Goal: Task Accomplishment & Management: Manage account settings

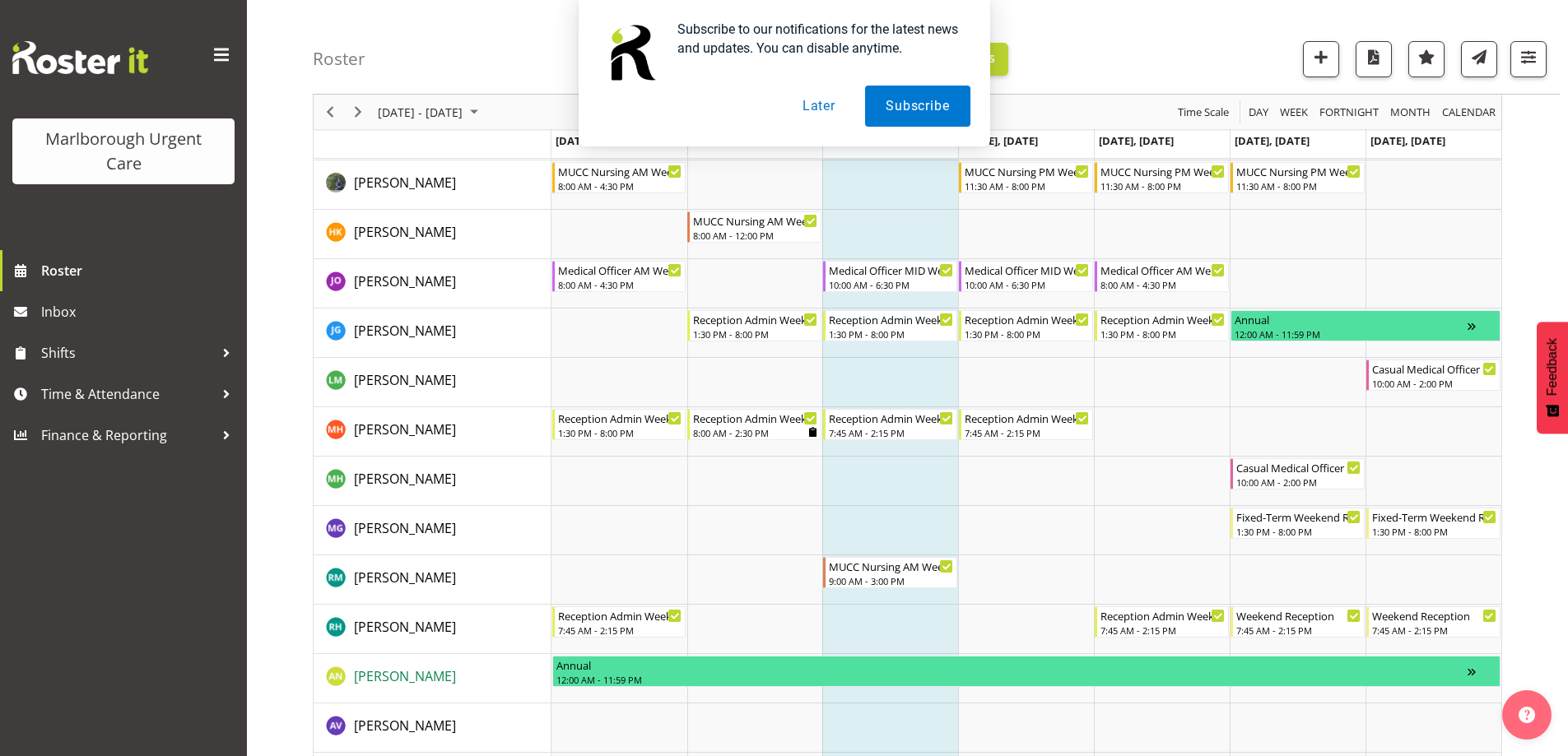
scroll to position [266, 0]
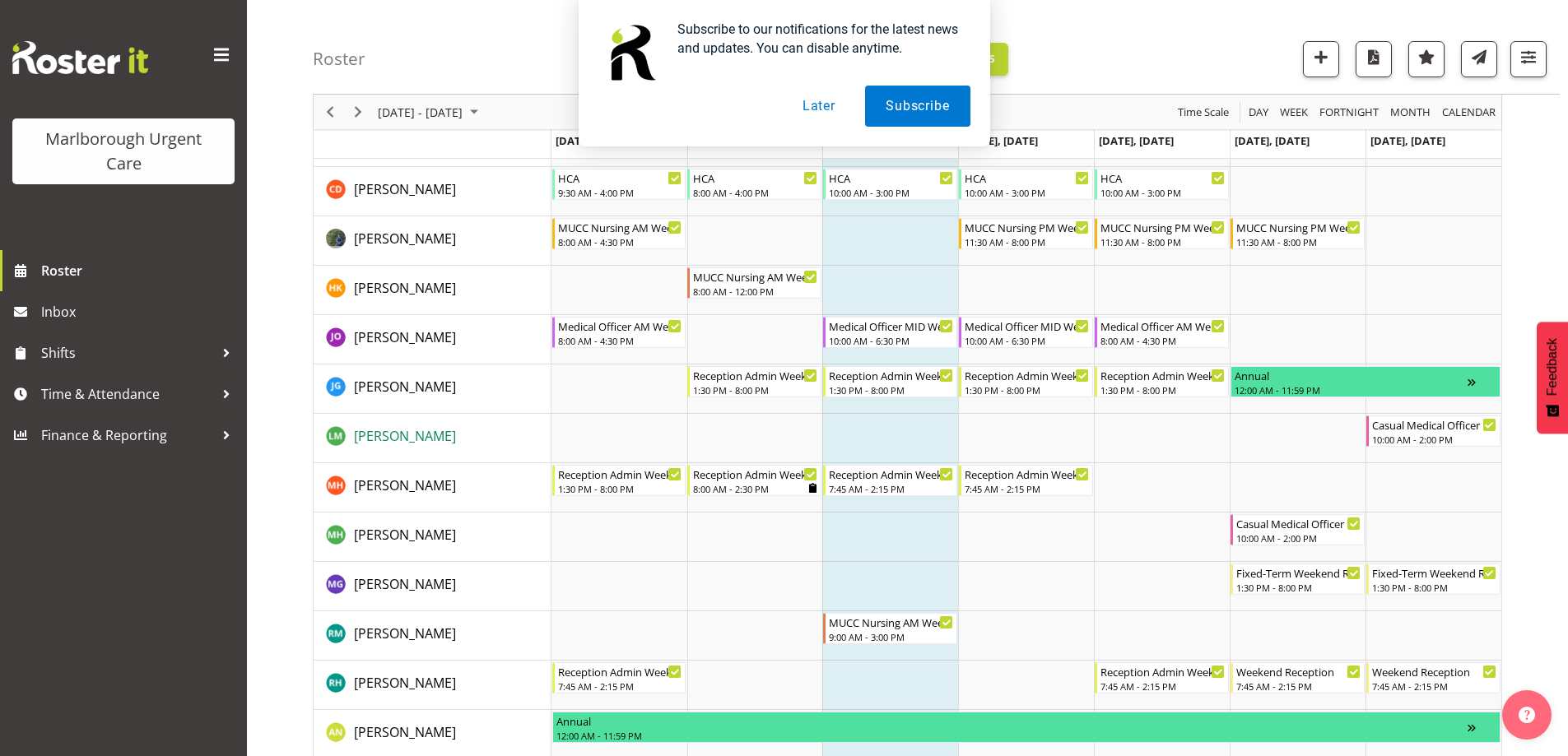
click at [439, 428] on span "[PERSON_NAME]" at bounding box center [404, 436] width 102 height 18
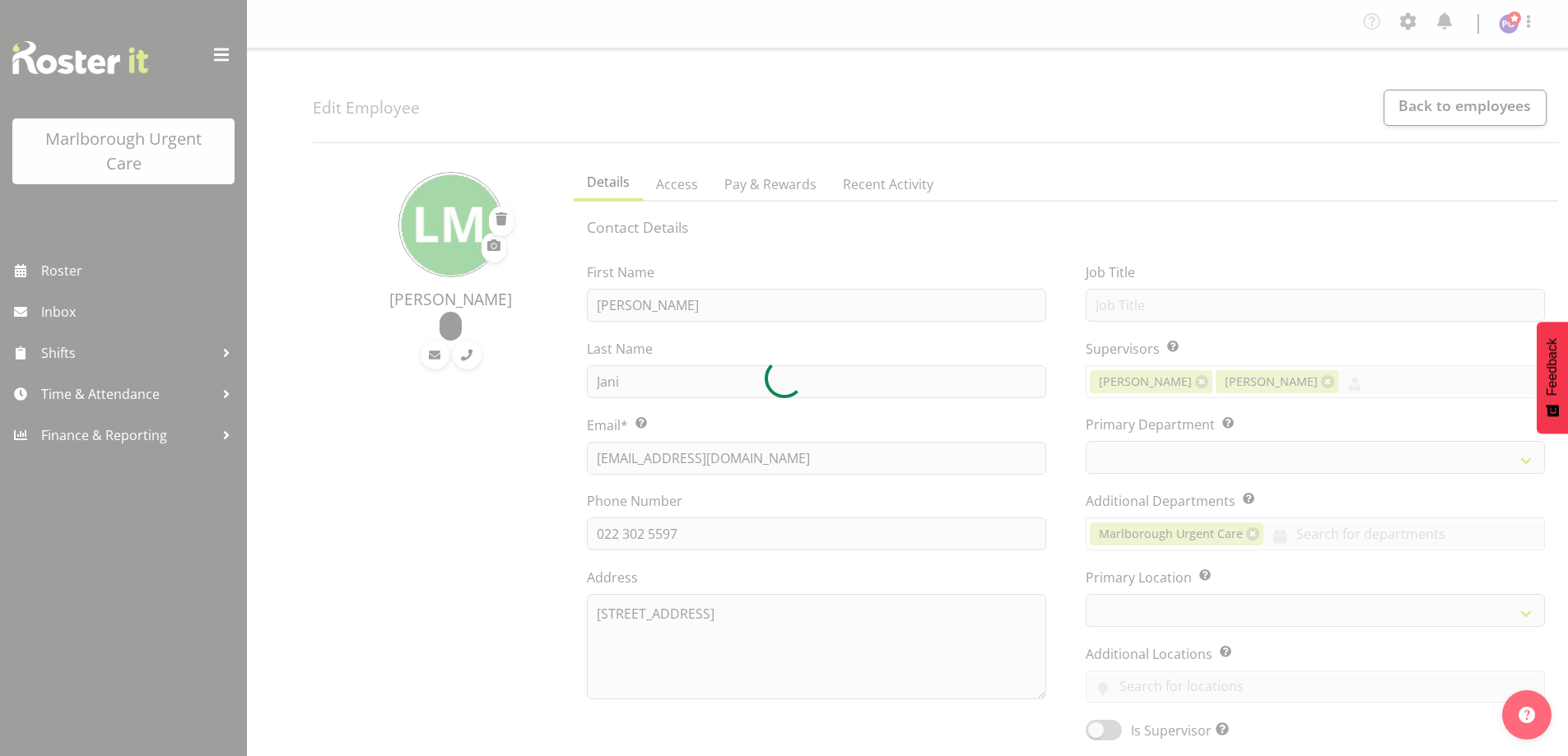
select select "TimelineWeek"
select select
select select "925"
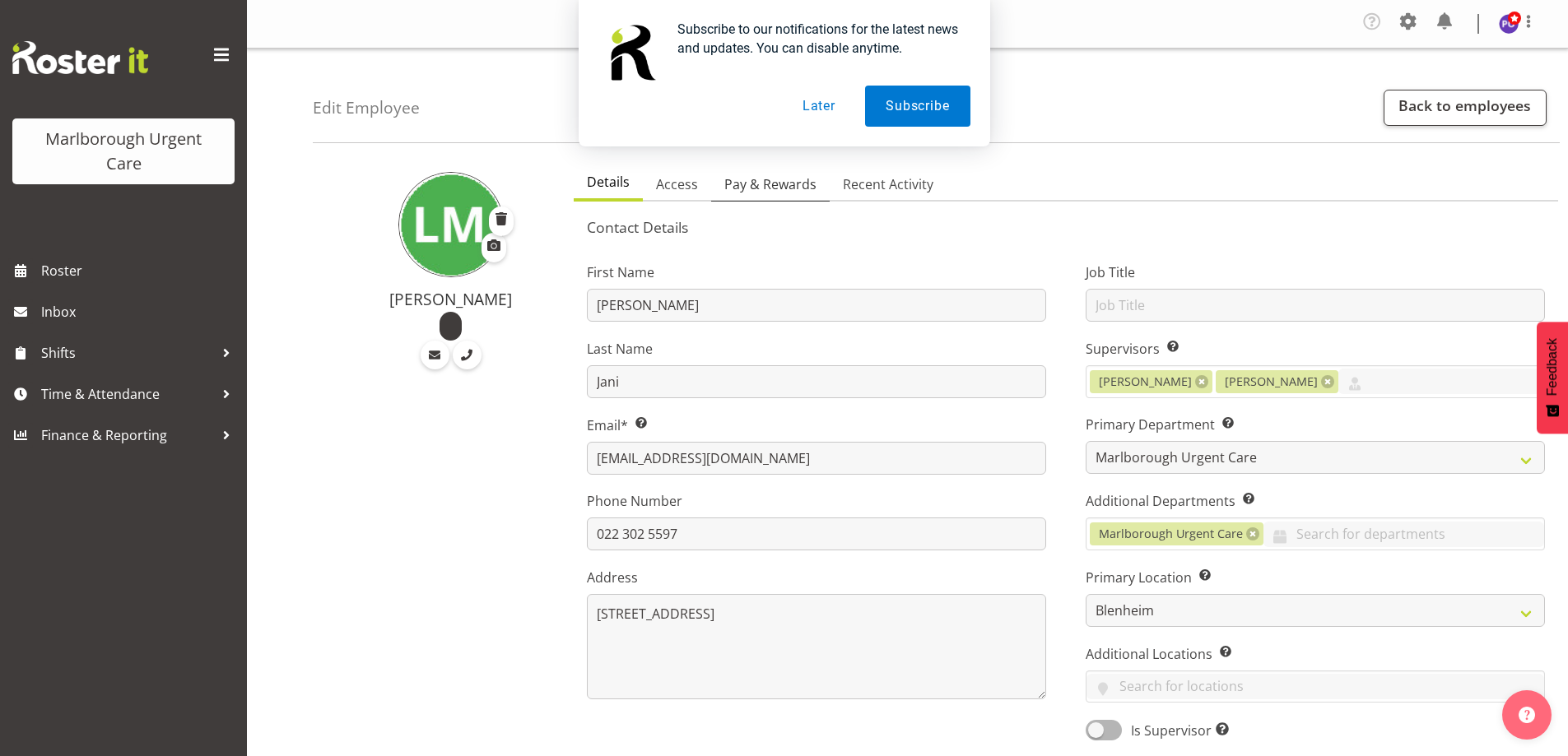
click at [752, 184] on span "Pay & Rewards" at bounding box center [770, 184] width 92 height 20
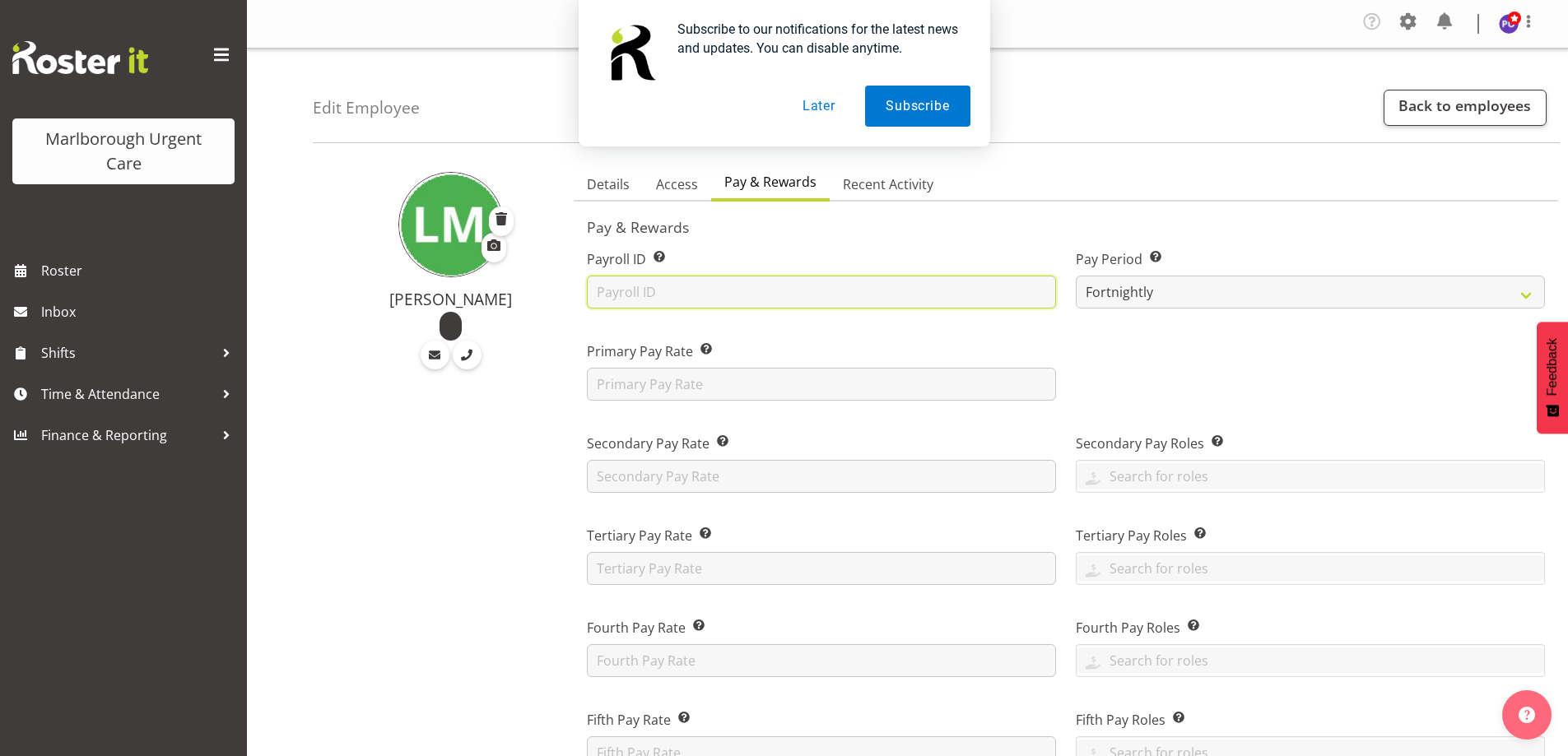
click at [606, 290] on input "text" at bounding box center [821, 292] width 469 height 33
type input "1091"
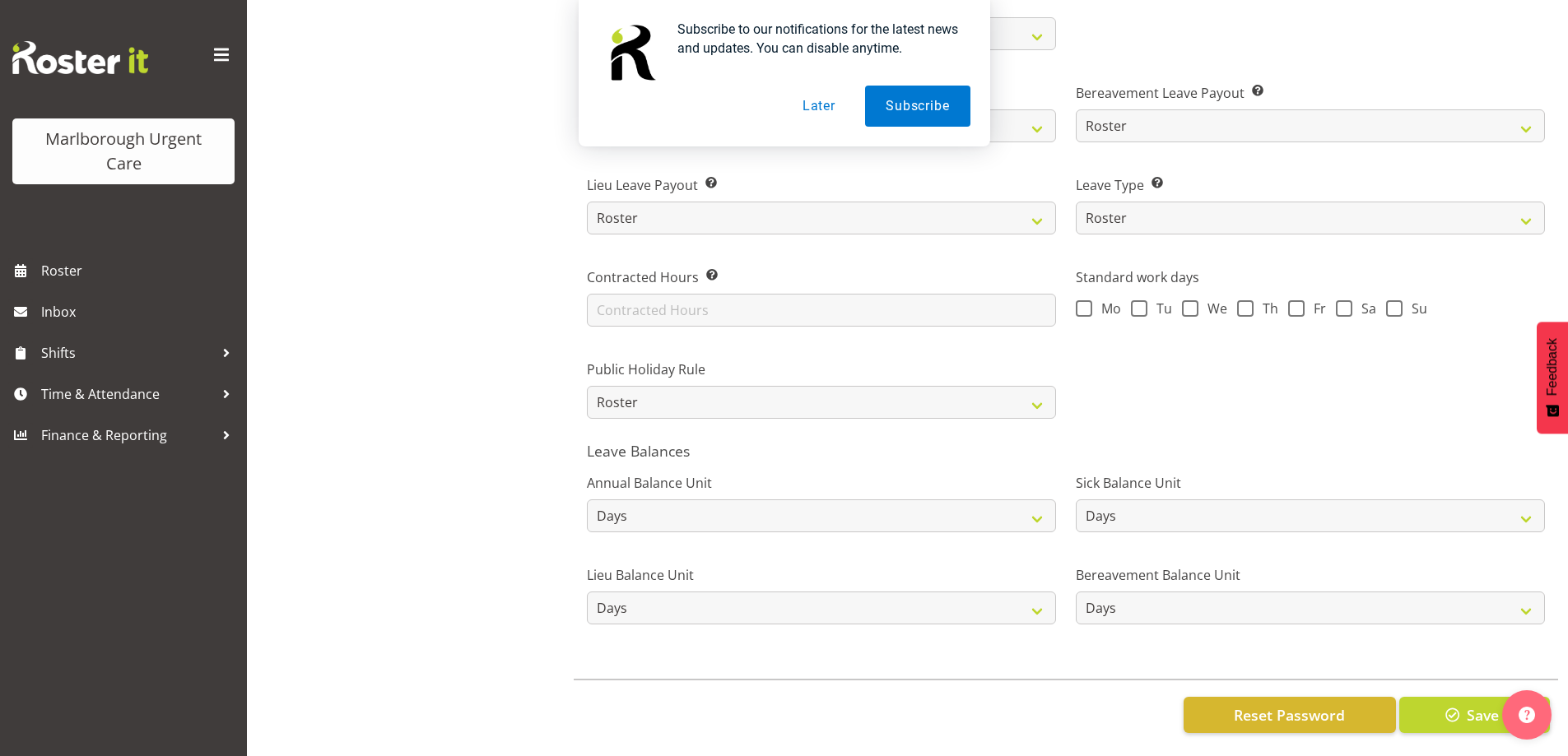
scroll to position [1103, 0]
click at [1456, 702] on span "button" at bounding box center [1453, 712] width 22 height 22
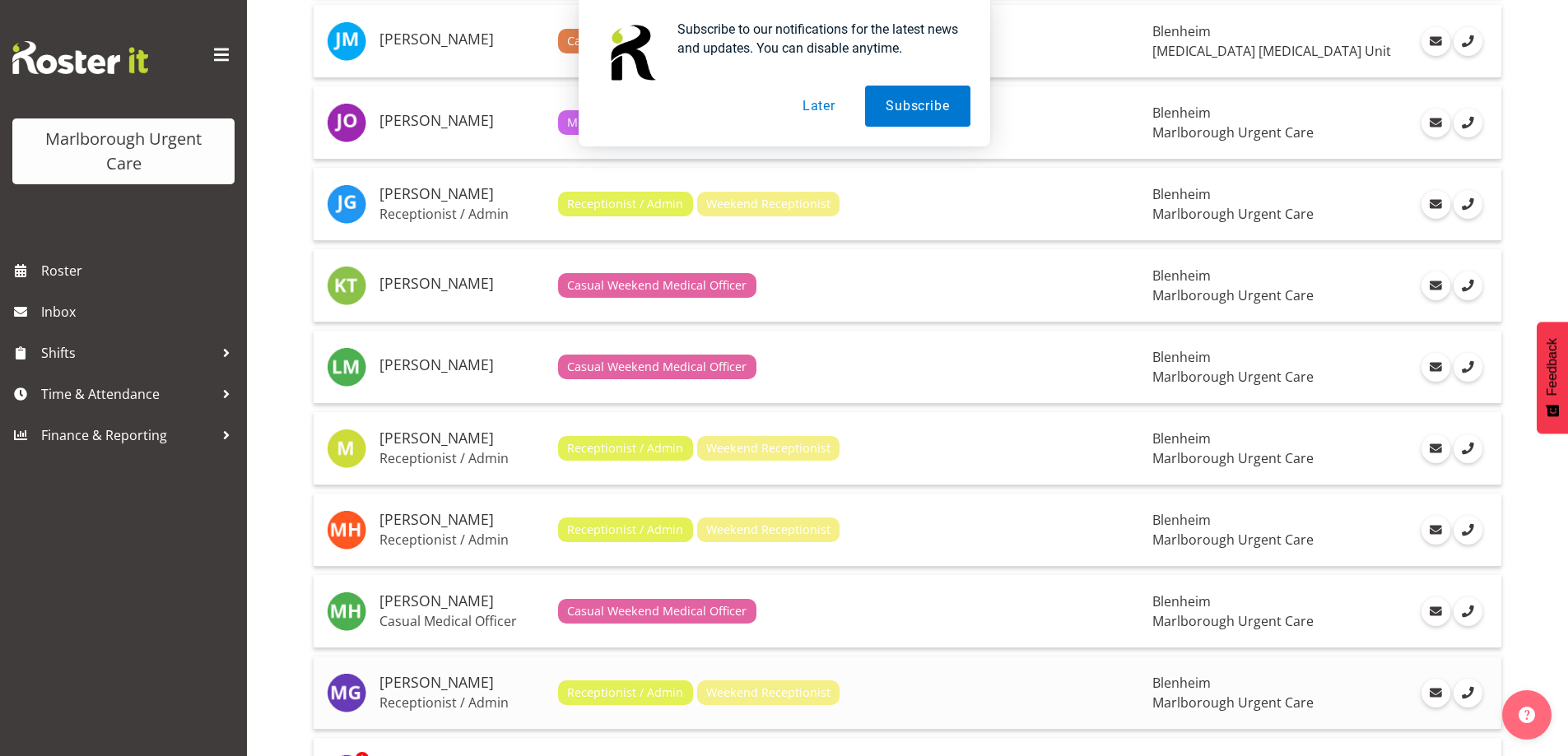
scroll to position [1131, 0]
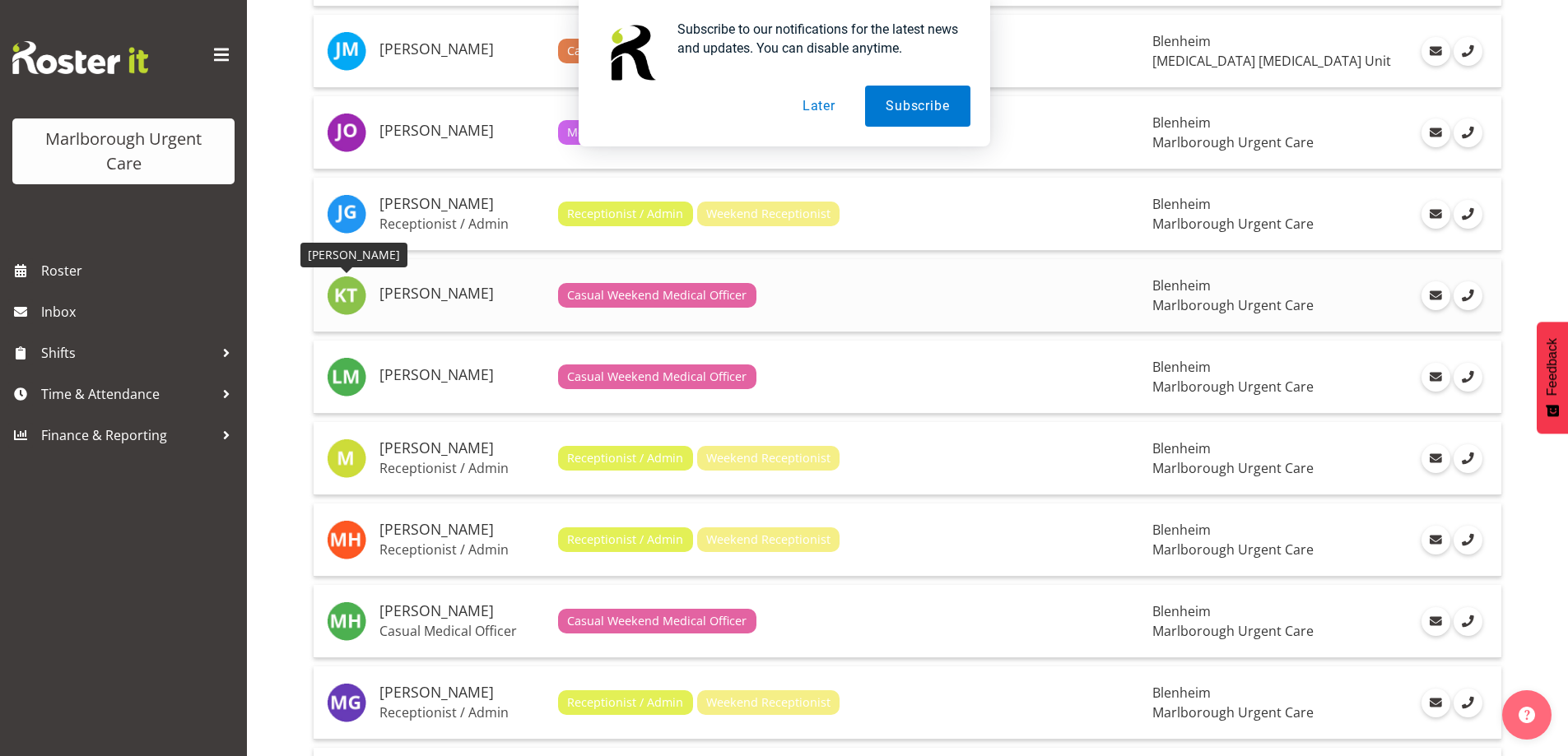
click at [340, 293] on img at bounding box center [347, 295] width 40 height 40
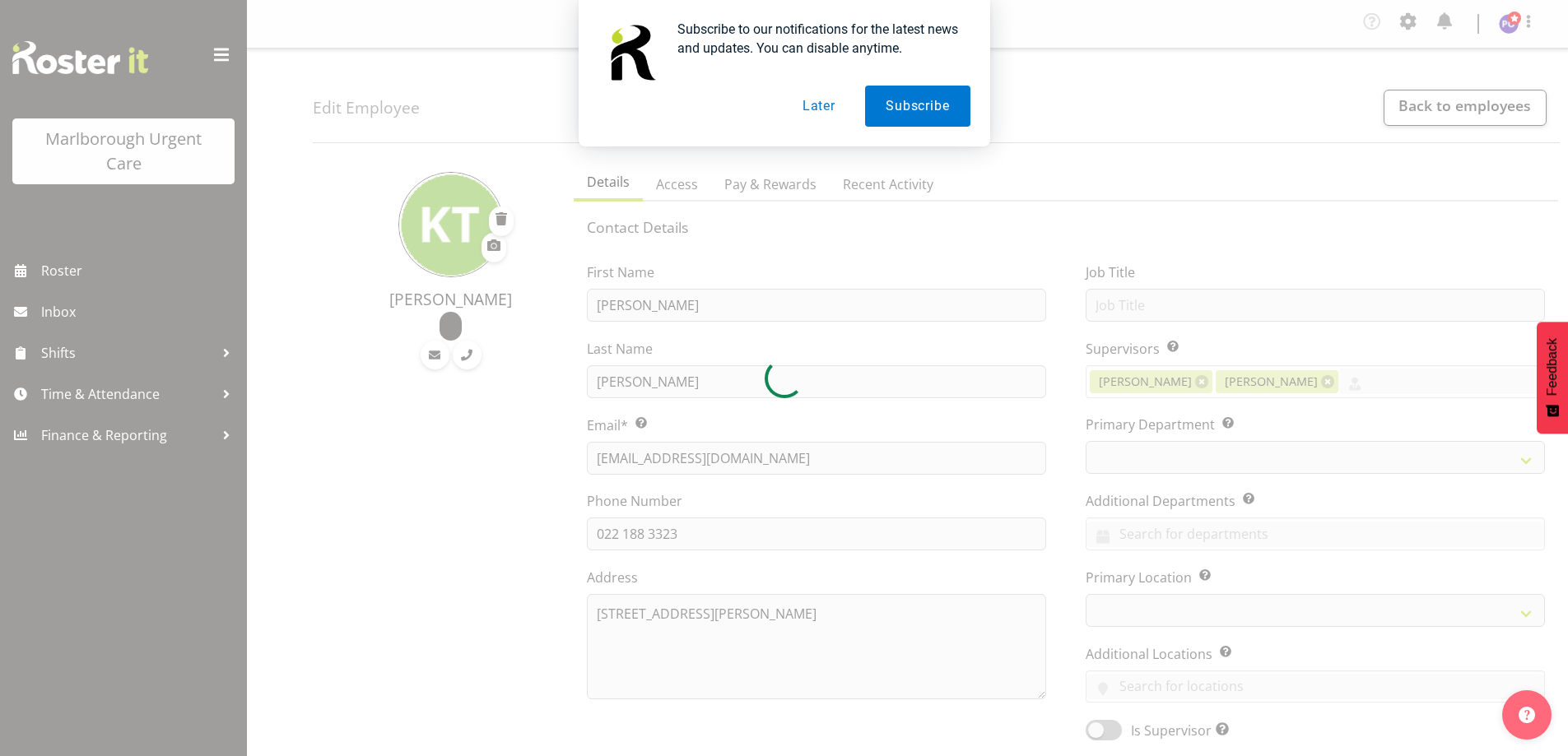
select select "TimelineWeek"
select select
select select "925"
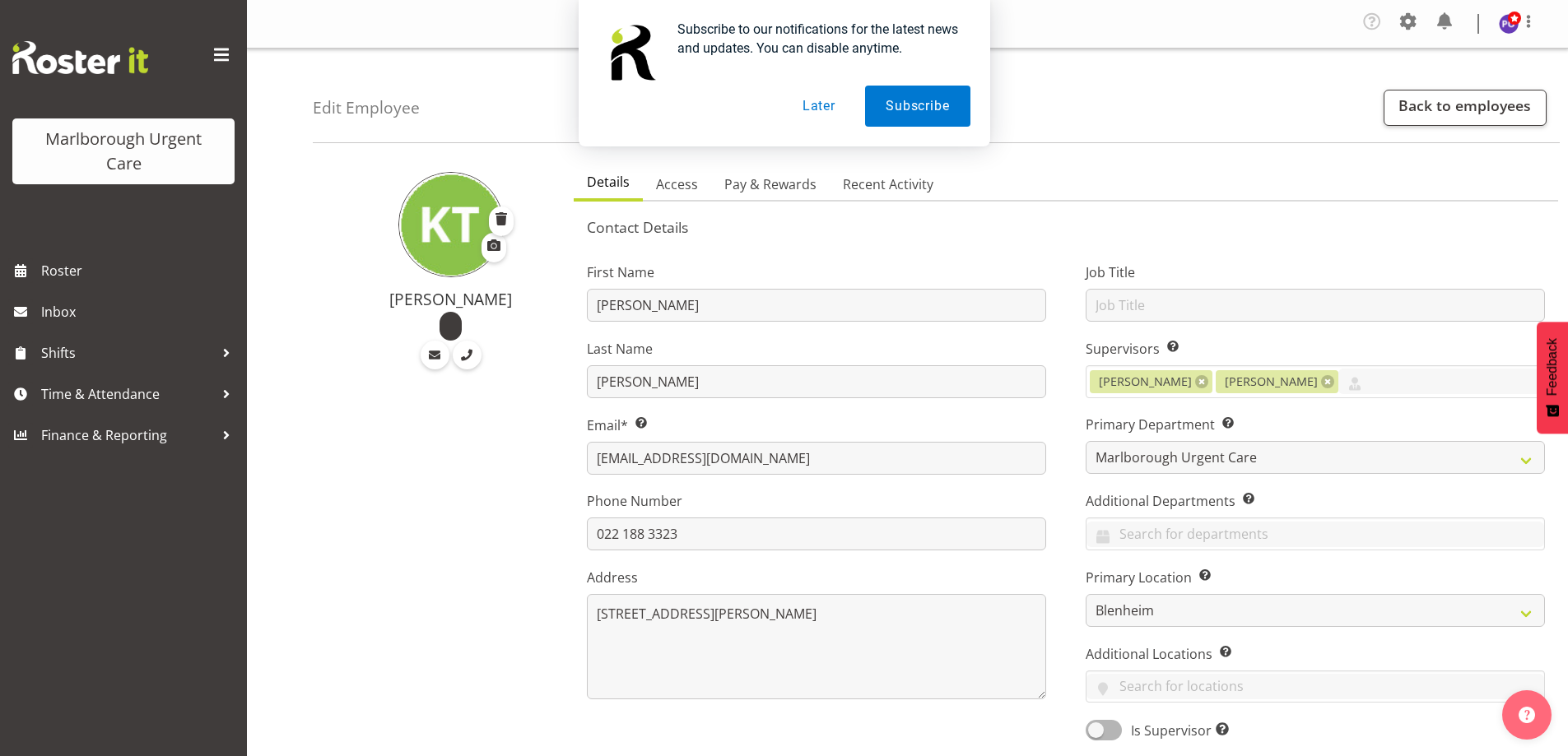
click at [830, 101] on button "Later" at bounding box center [819, 106] width 74 height 41
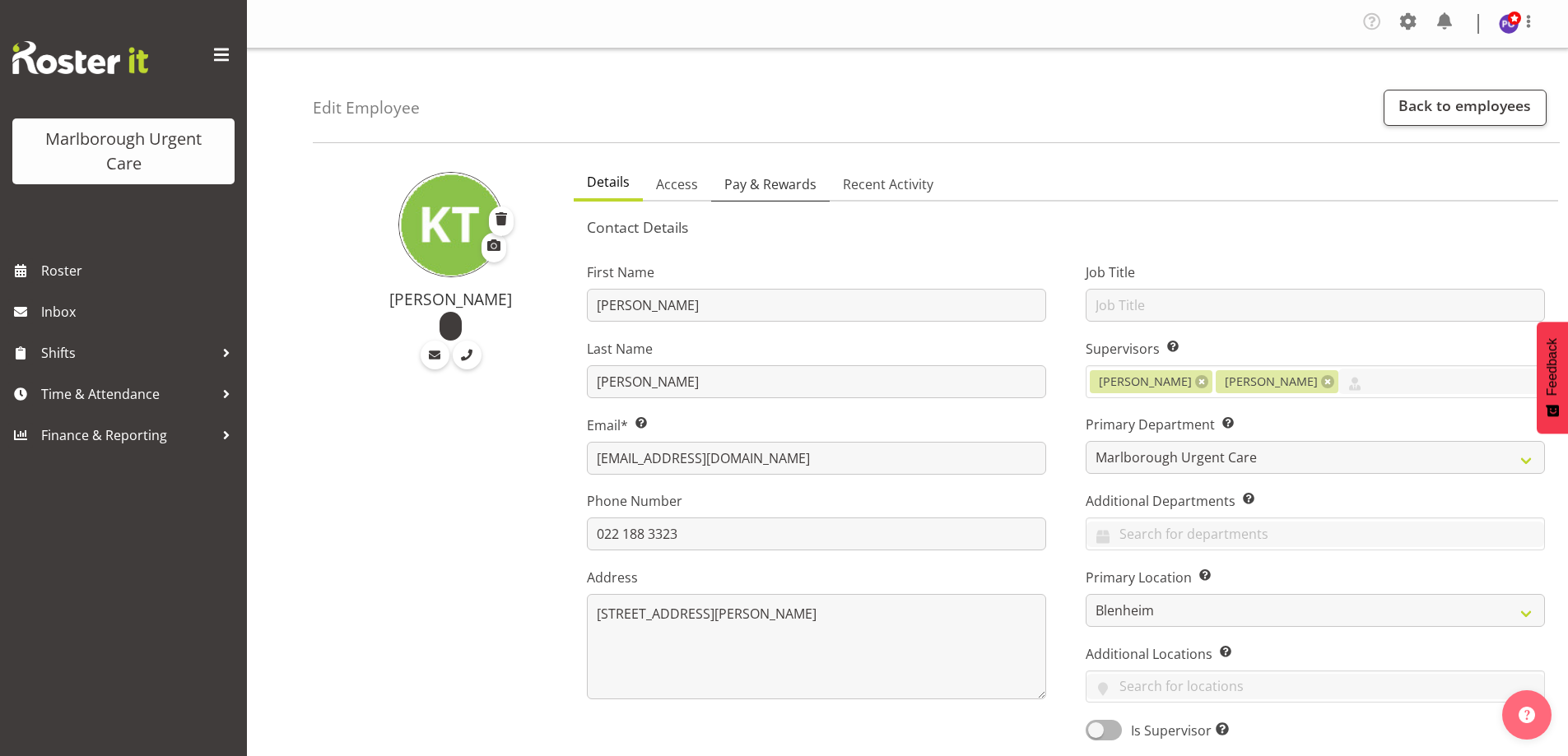
click at [759, 186] on span "Pay & Rewards" at bounding box center [770, 184] width 92 height 20
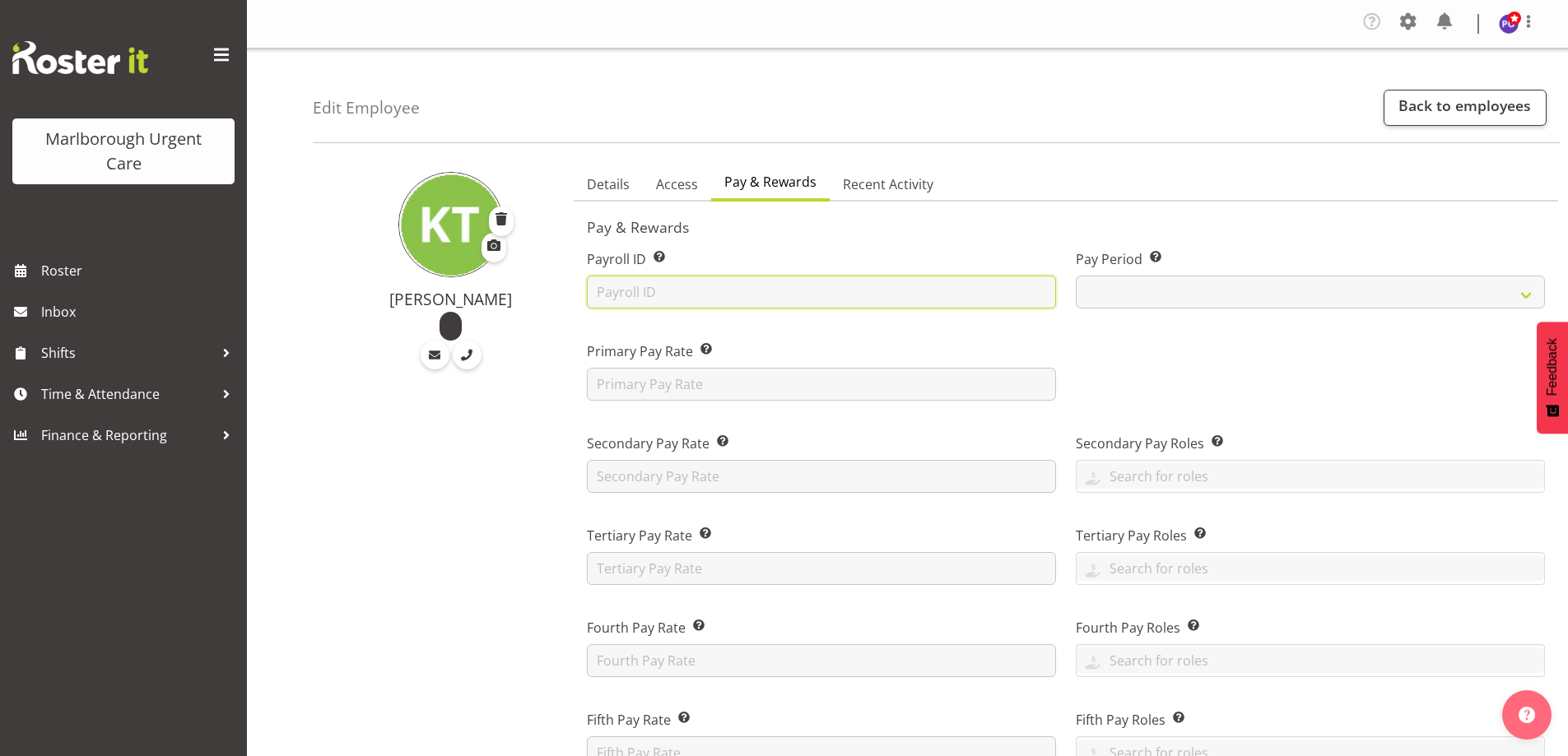
click at [620, 292] on input "text" at bounding box center [821, 292] width 469 height 33
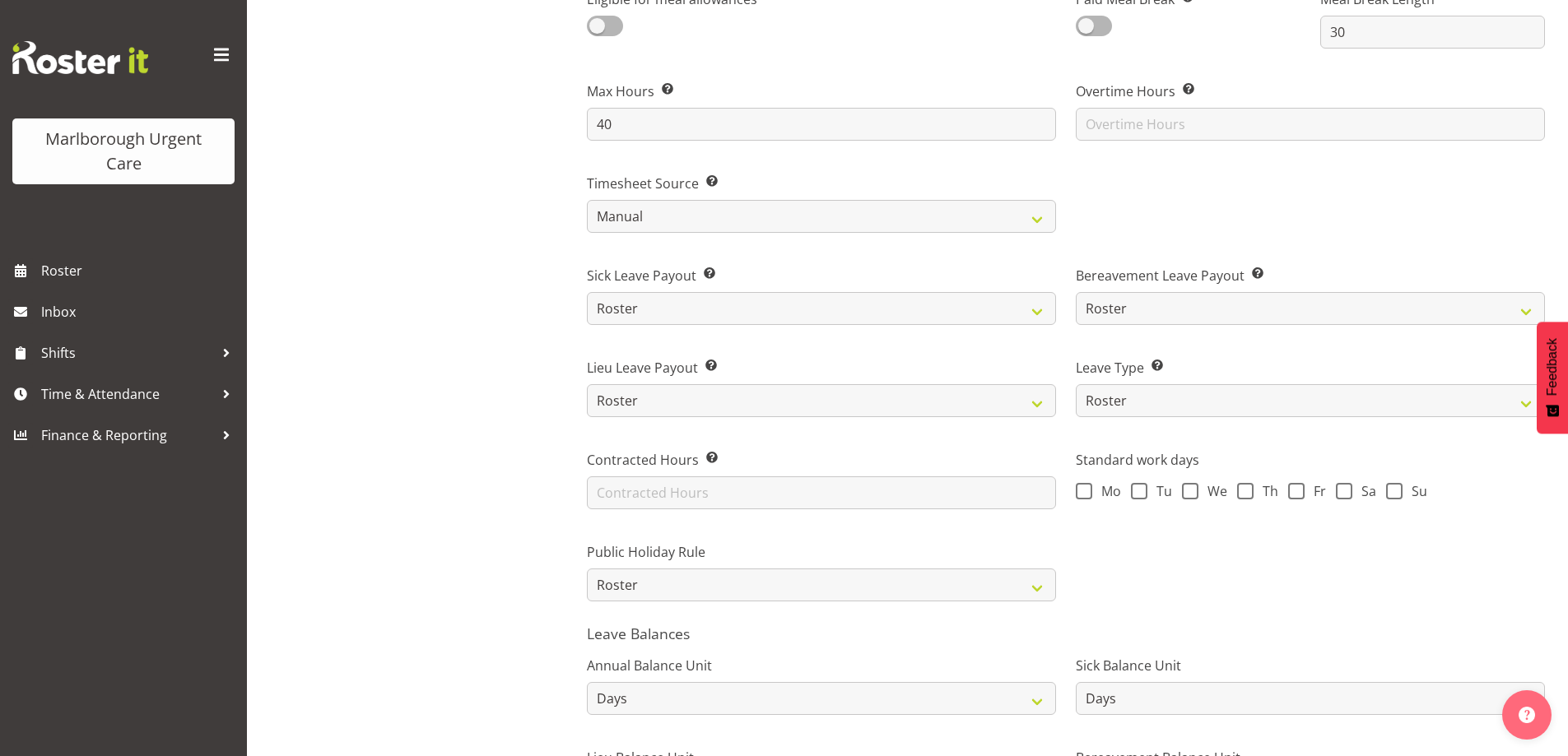
scroll to position [1103, 0]
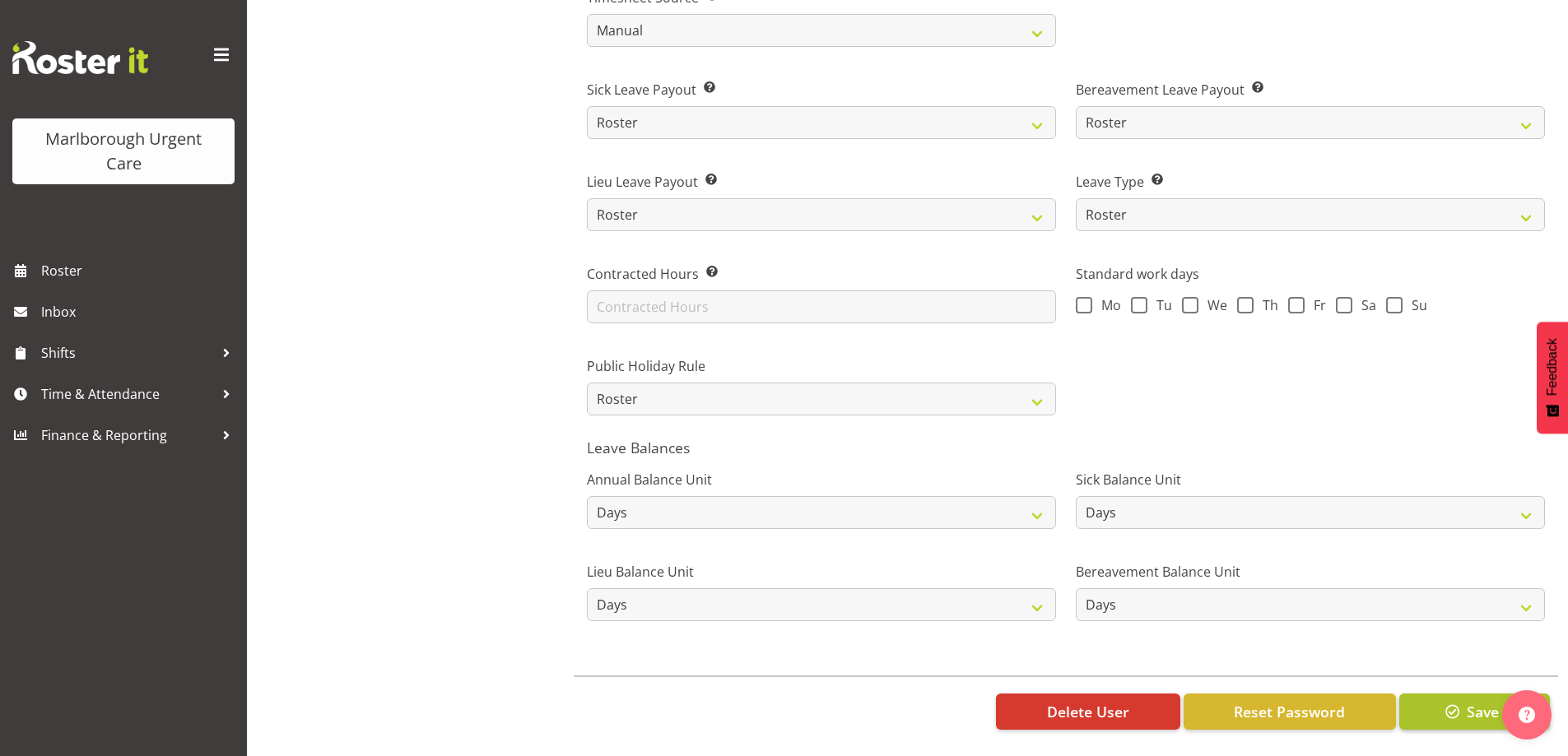
type input "1105"
click at [1442, 703] on span "button" at bounding box center [1453, 712] width 22 height 22
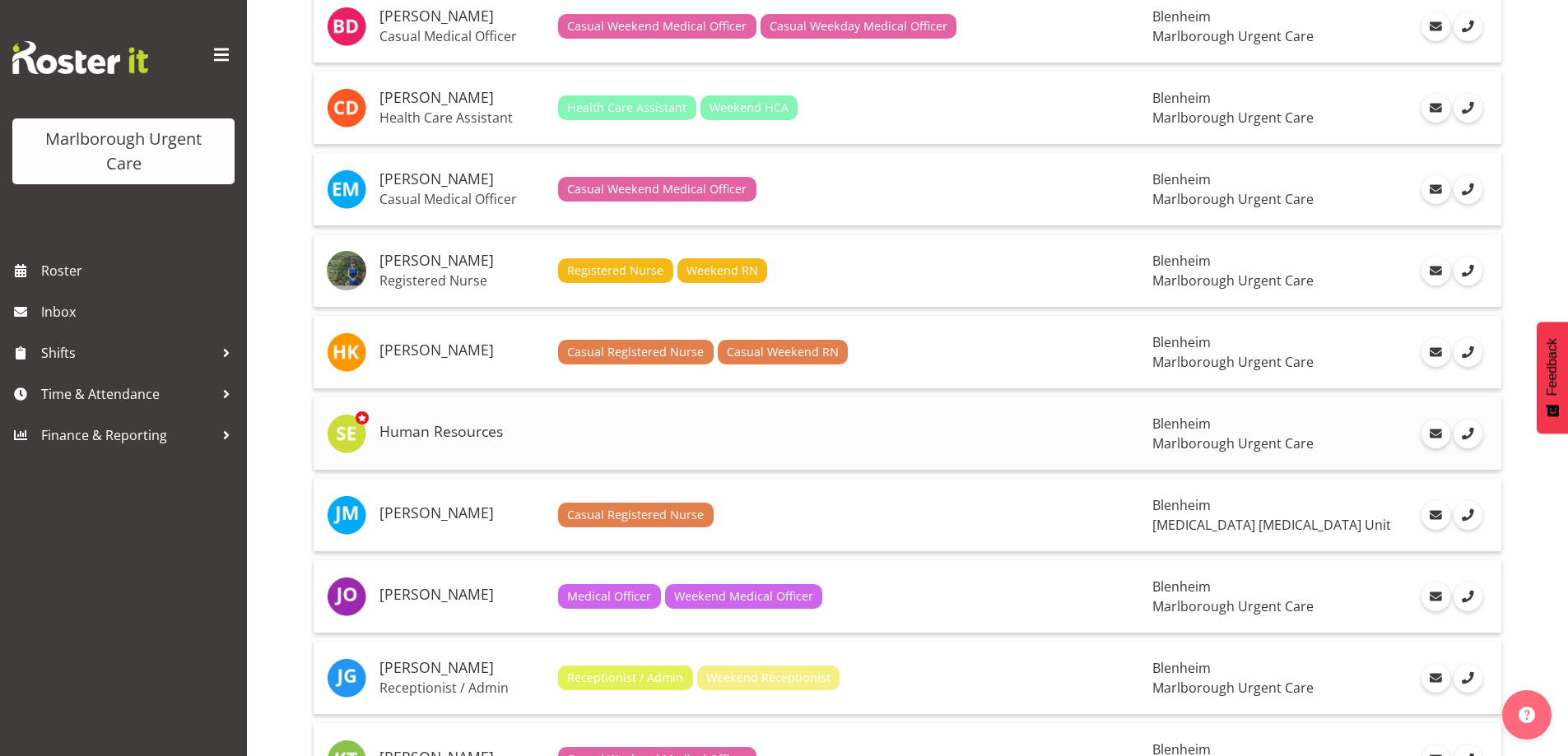
scroll to position [659, 0]
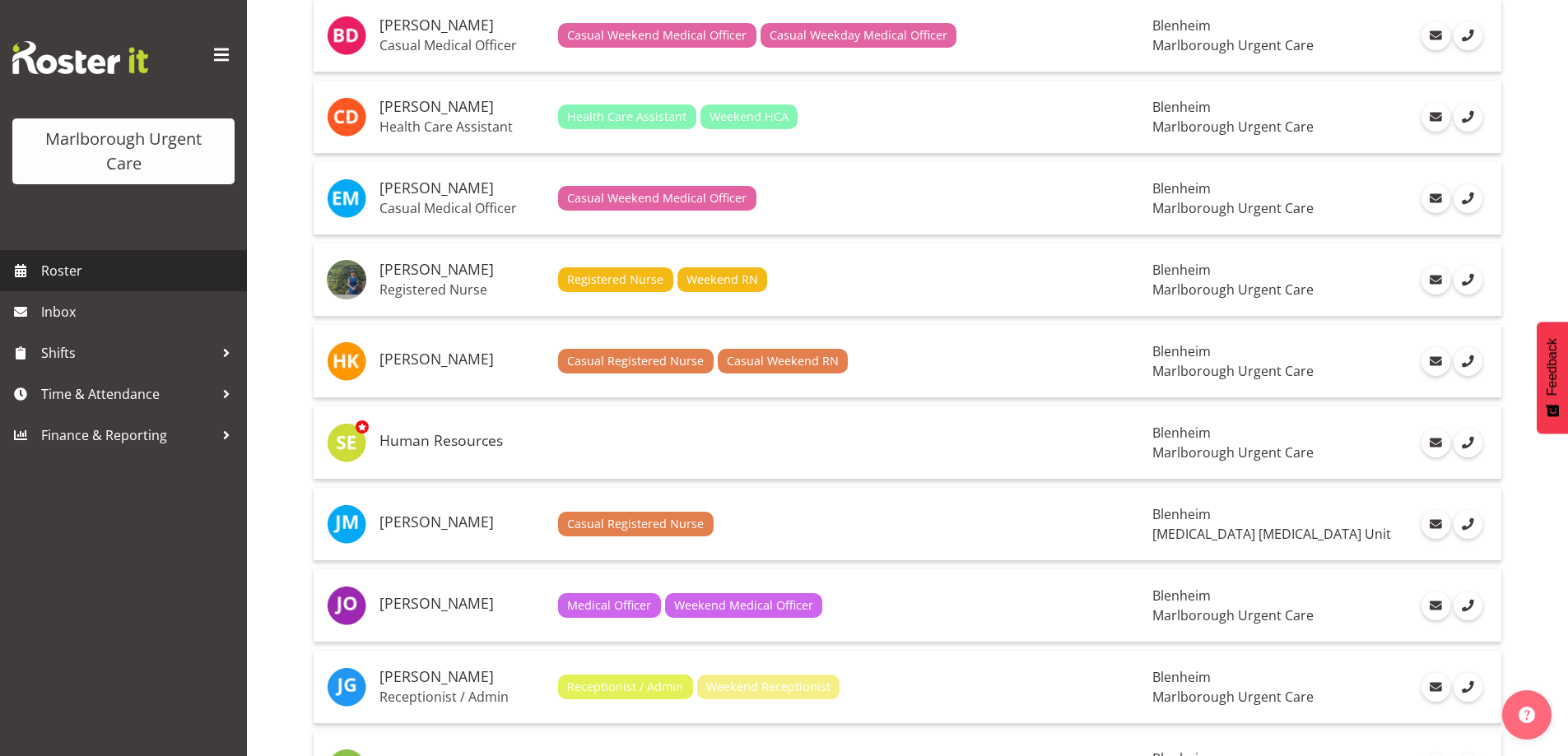
click at [92, 264] on span "Roster" at bounding box center [140, 270] width 197 height 24
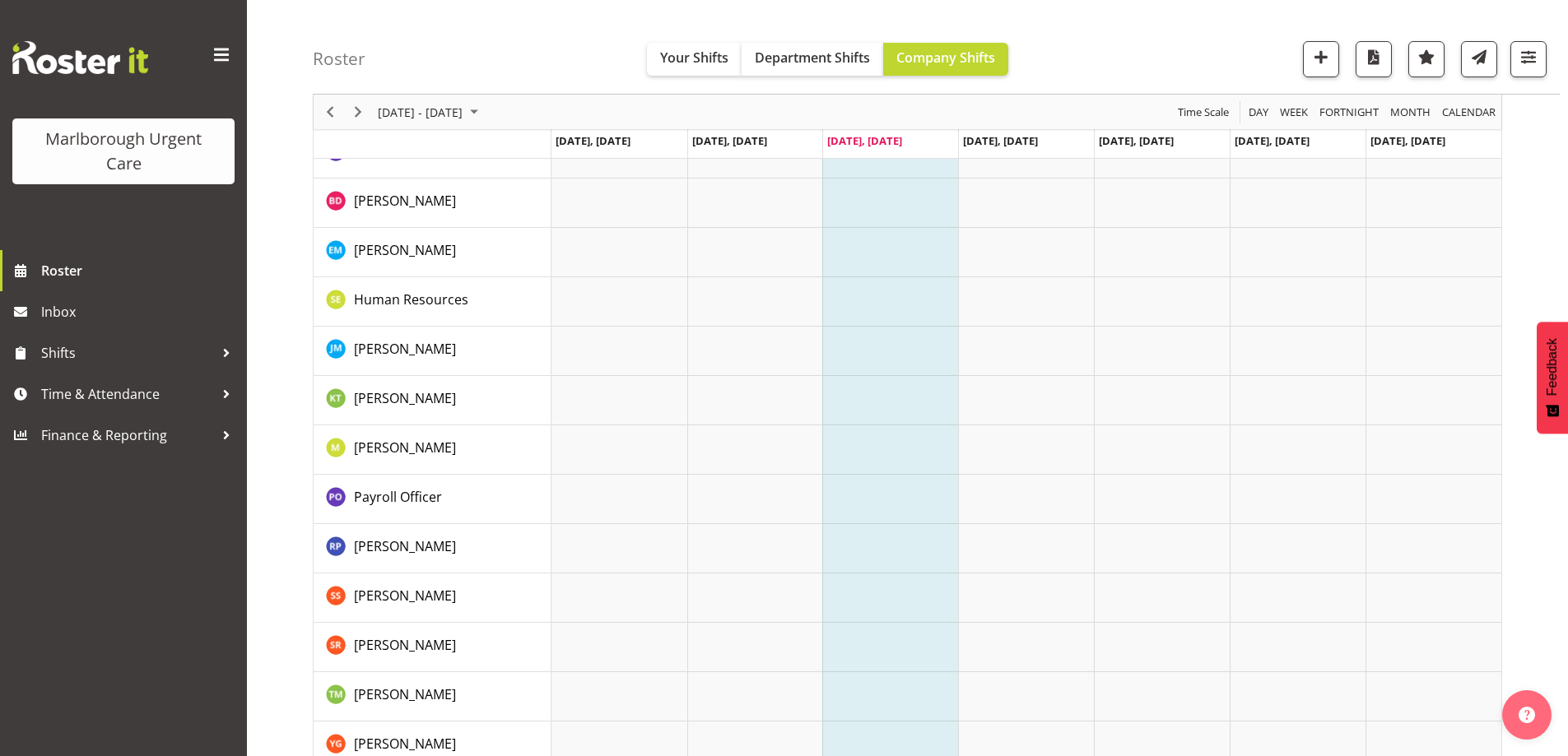
scroll to position [924, 0]
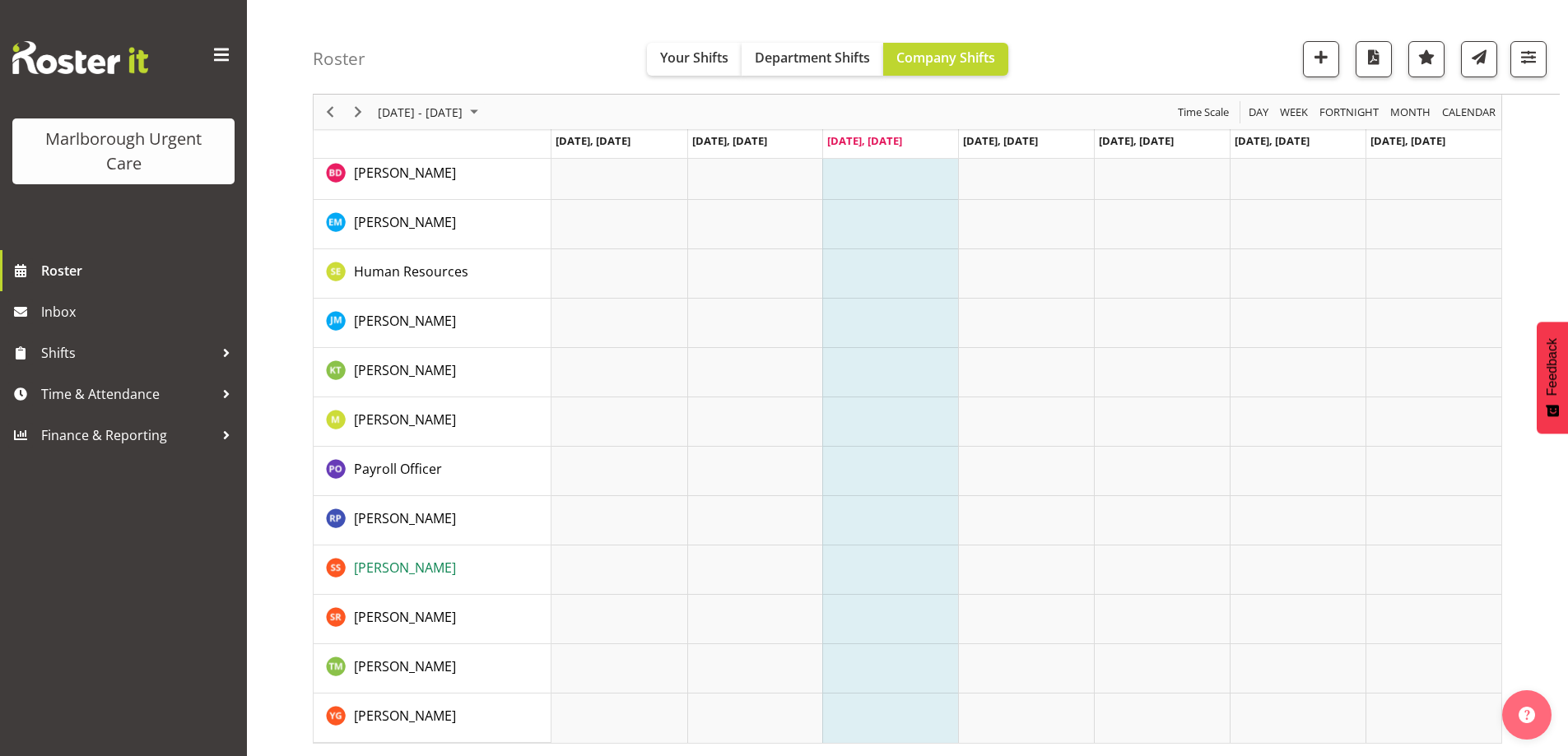
click at [400, 572] on span "[PERSON_NAME]" at bounding box center [404, 568] width 102 height 18
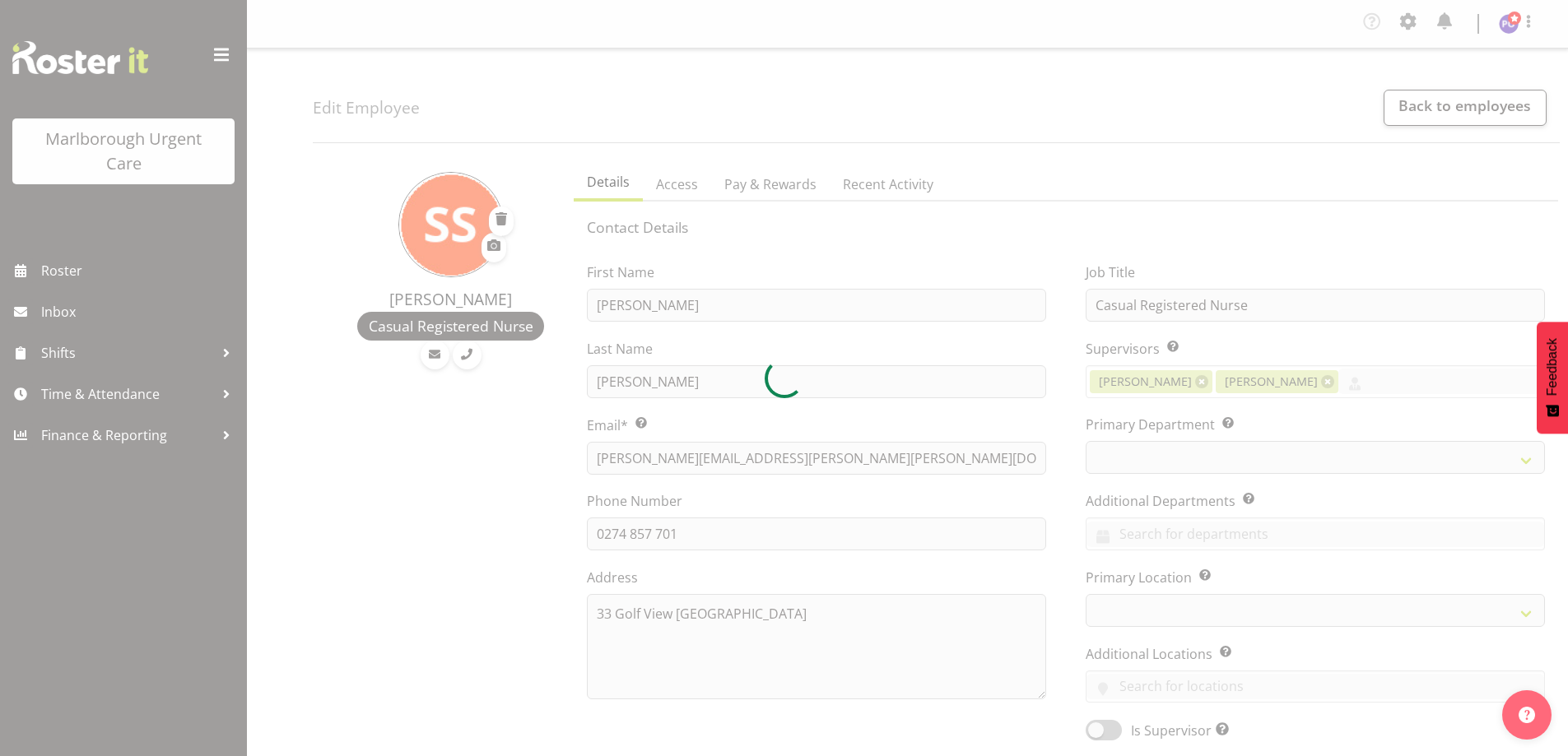
select select "TimelineWeek"
select select "manual"
select select "roster"
select select "day"
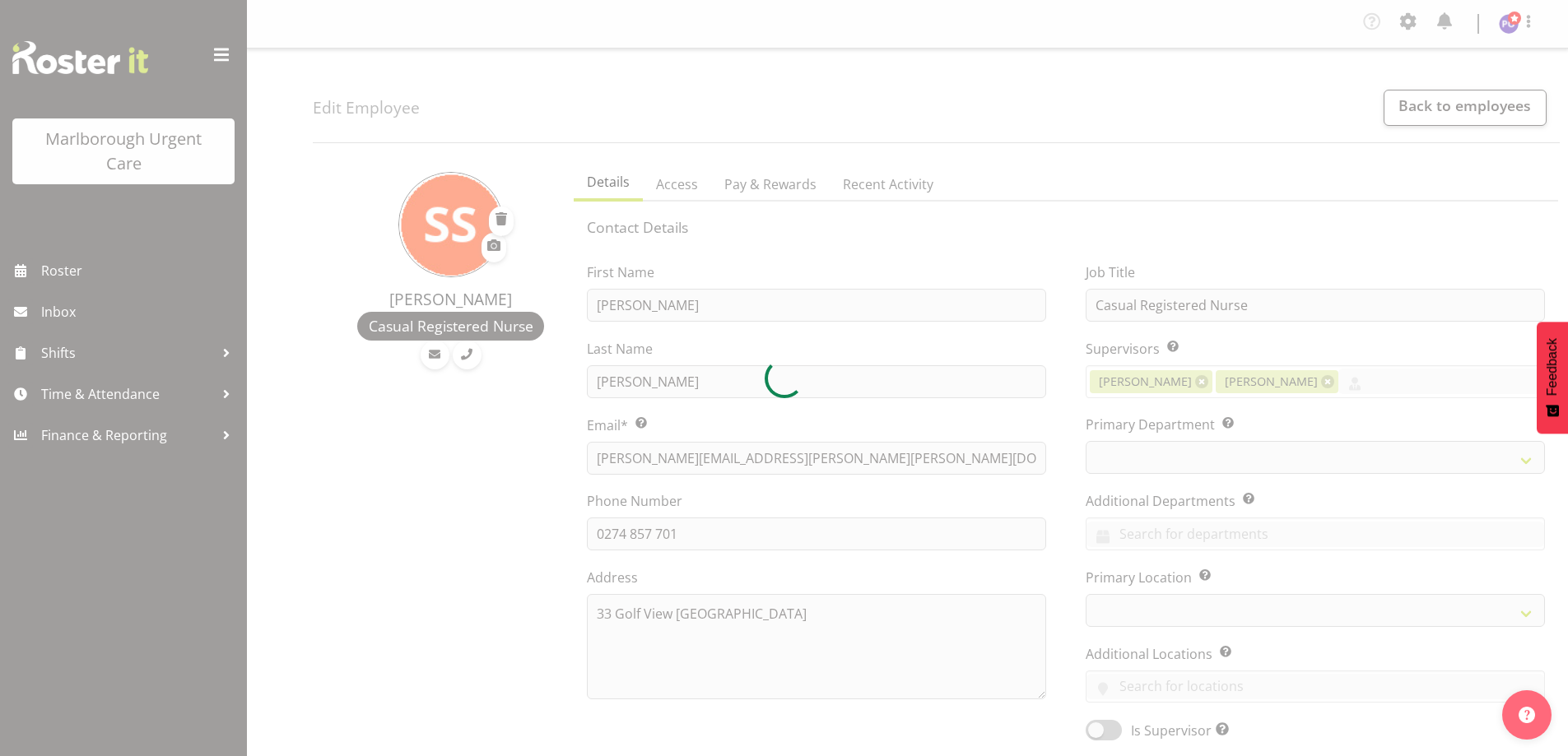
select select "day"
select select
select select "925"
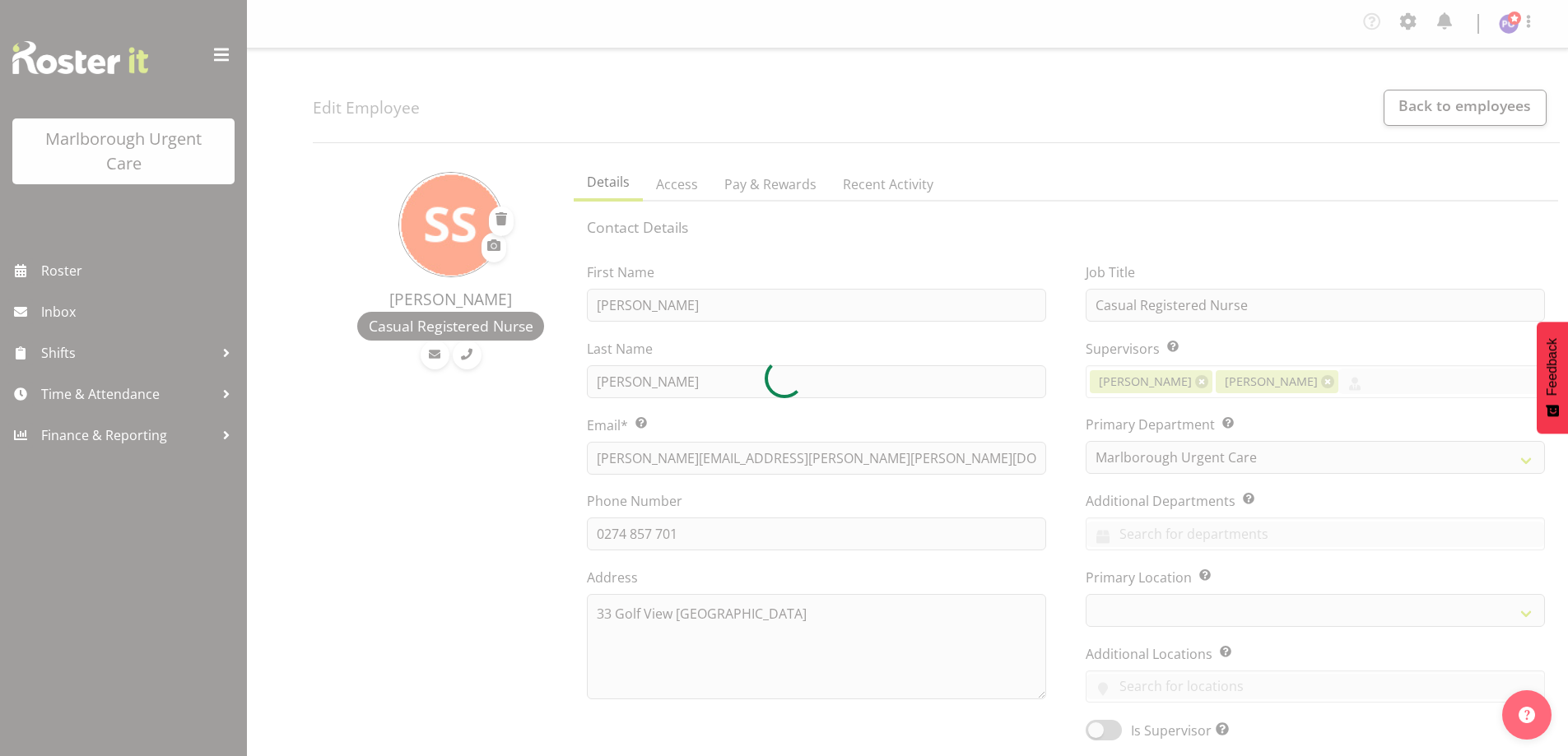
select select
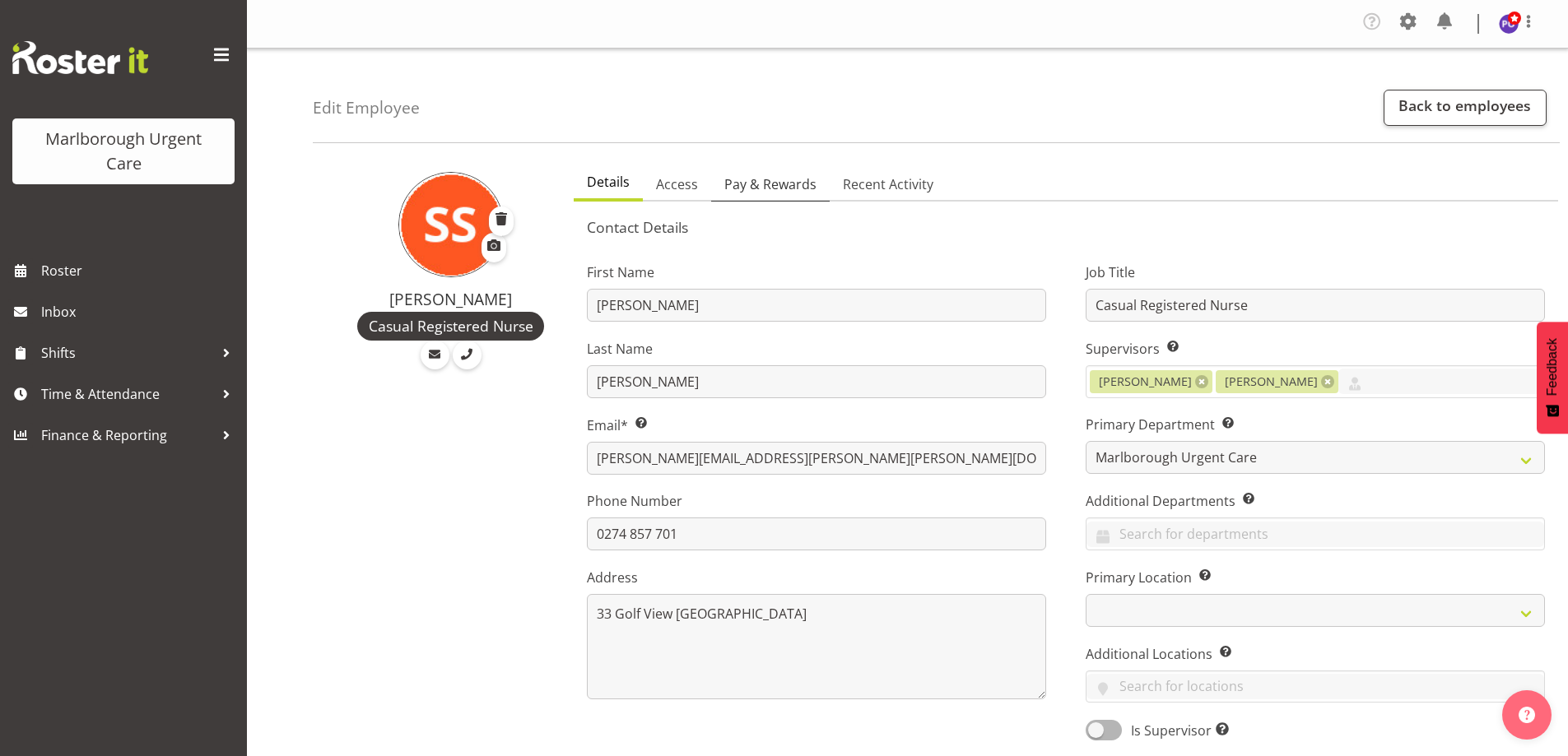
click at [745, 178] on span "Pay & Rewards" at bounding box center [770, 184] width 92 height 20
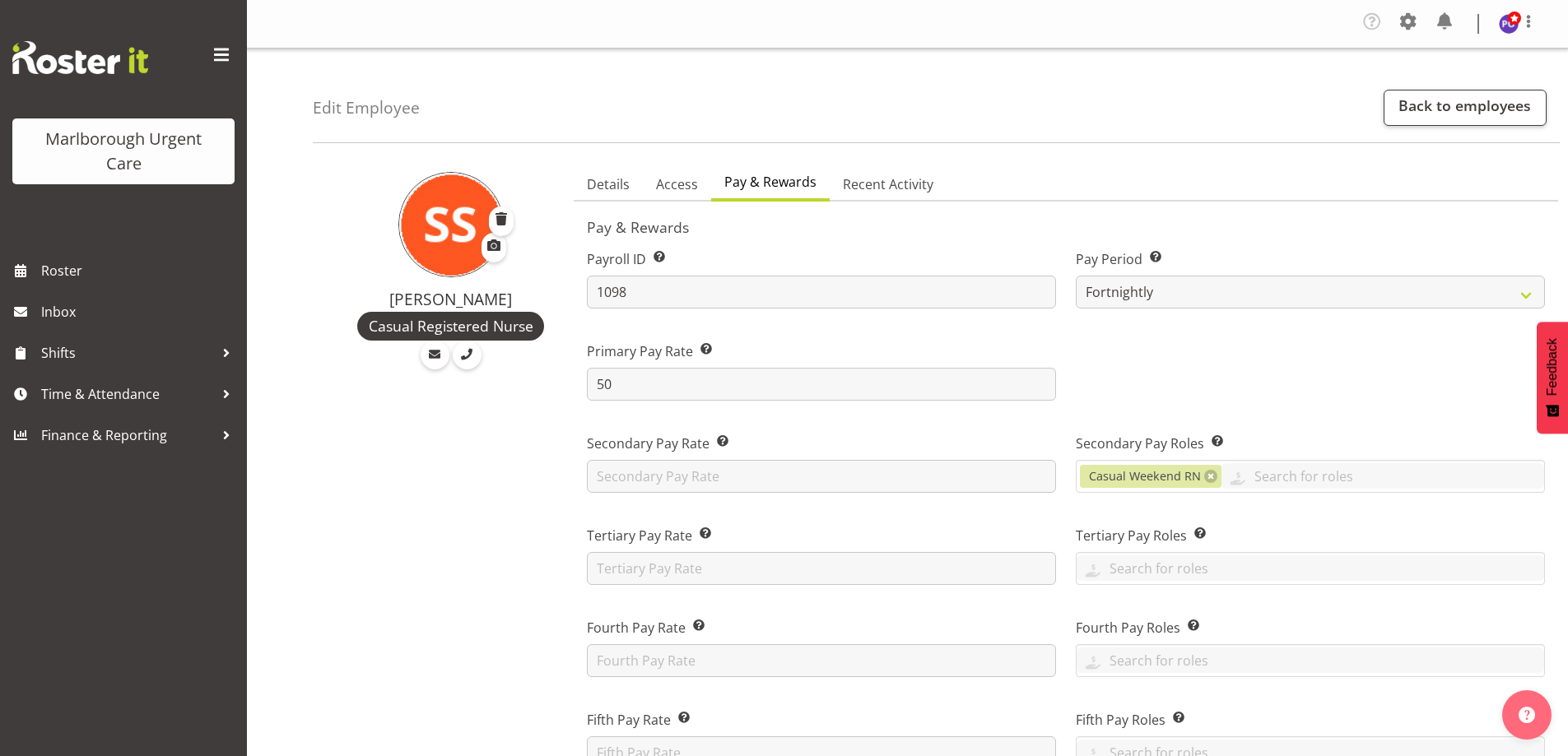
click at [225, 50] on span at bounding box center [221, 55] width 26 height 26
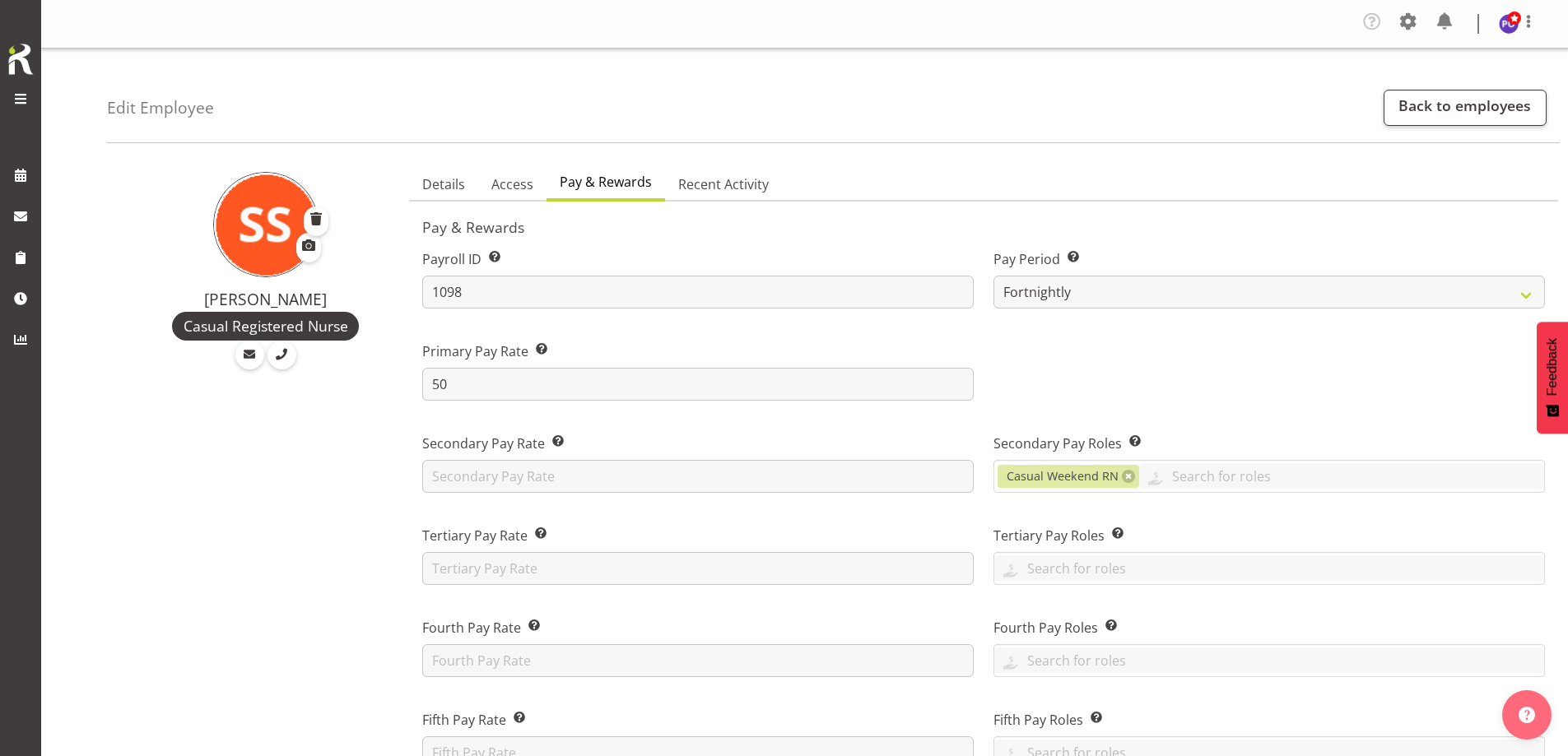
click at [23, 101] on span at bounding box center [21, 99] width 20 height 20
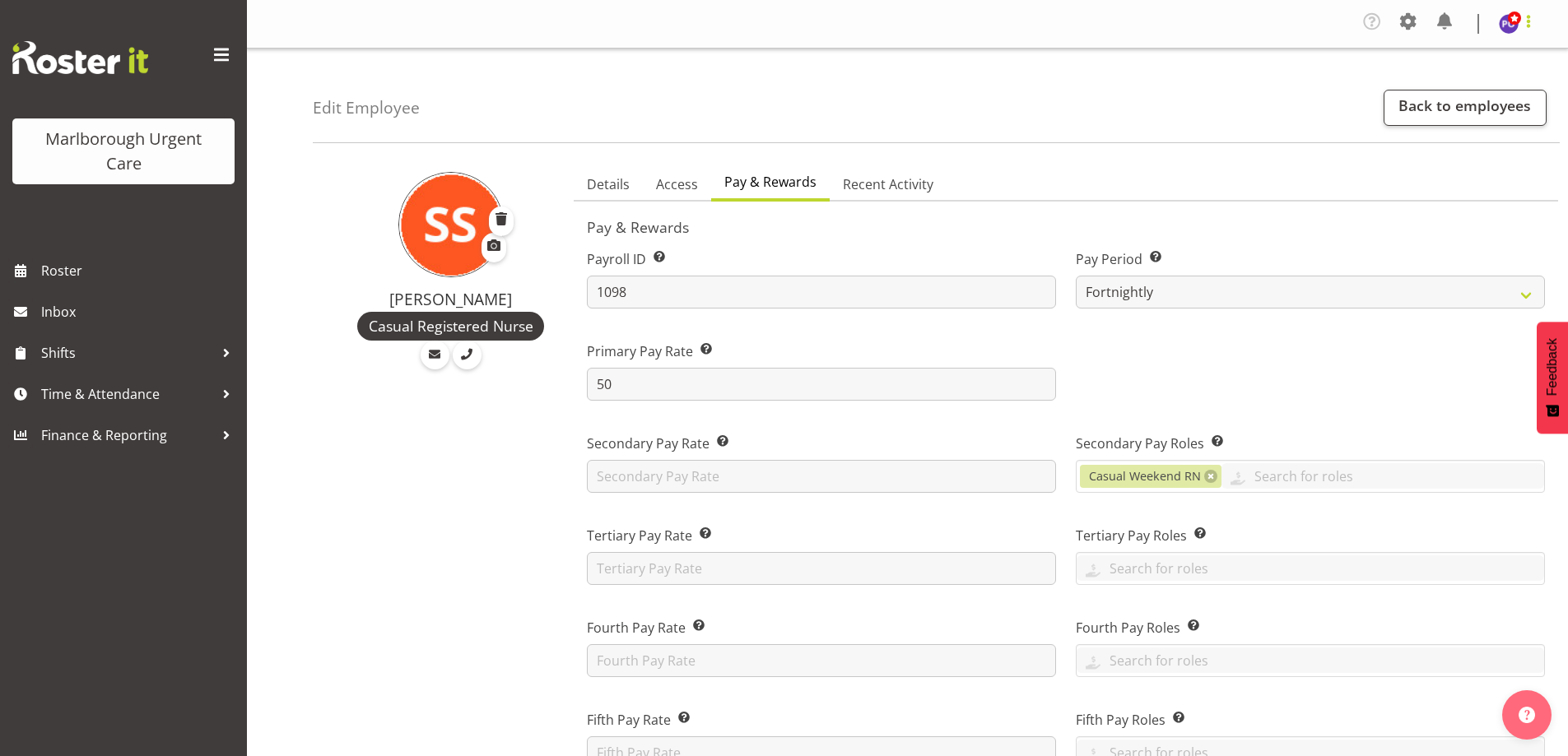
click at [1529, 24] on span at bounding box center [1528, 22] width 20 height 20
click at [1460, 91] on link "Log Out" at bounding box center [1460, 90] width 158 height 30
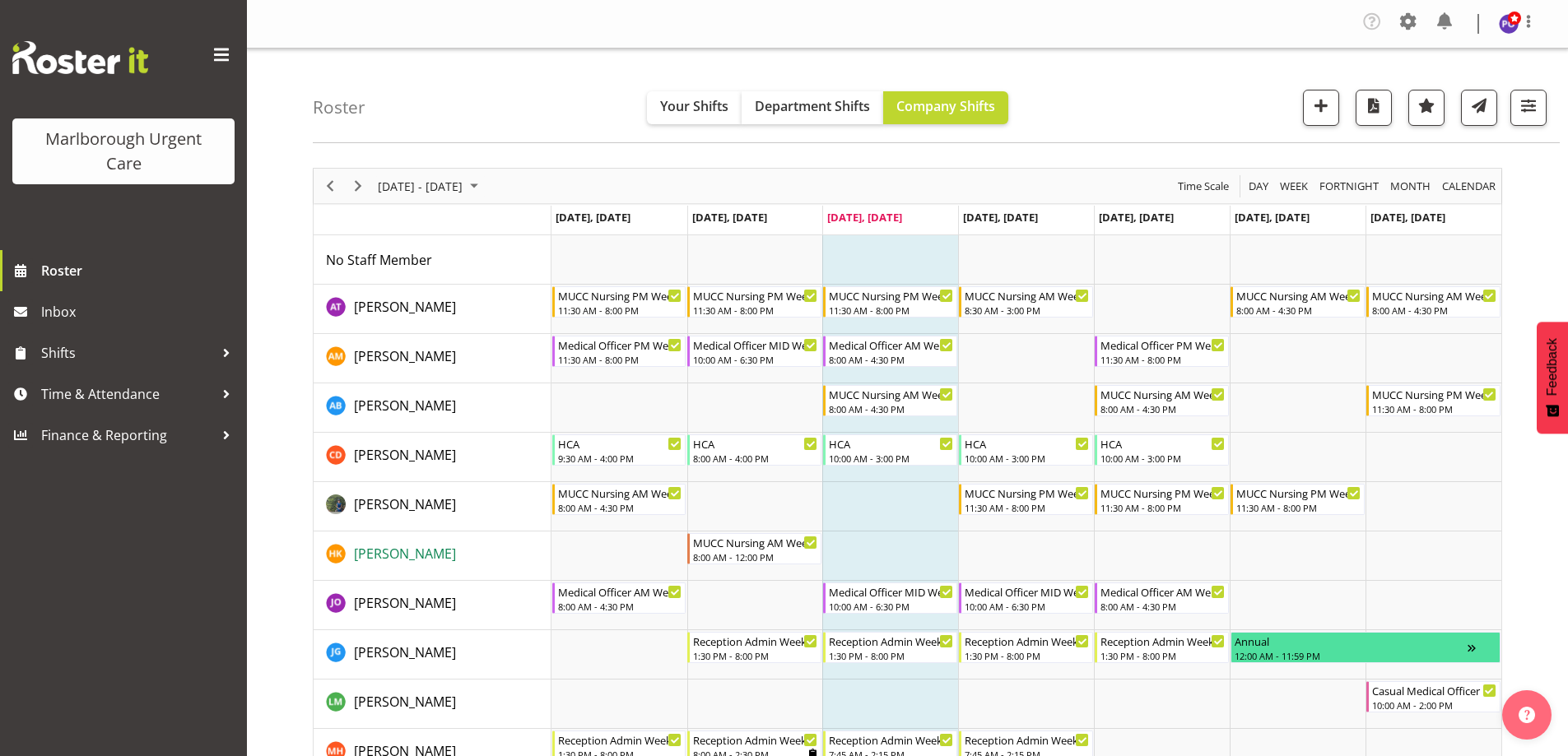
click at [391, 552] on span "[PERSON_NAME]" at bounding box center [404, 554] width 102 height 18
click at [1524, 17] on span at bounding box center [1528, 22] width 20 height 20
click at [1434, 95] on link "Log Out" at bounding box center [1460, 90] width 158 height 30
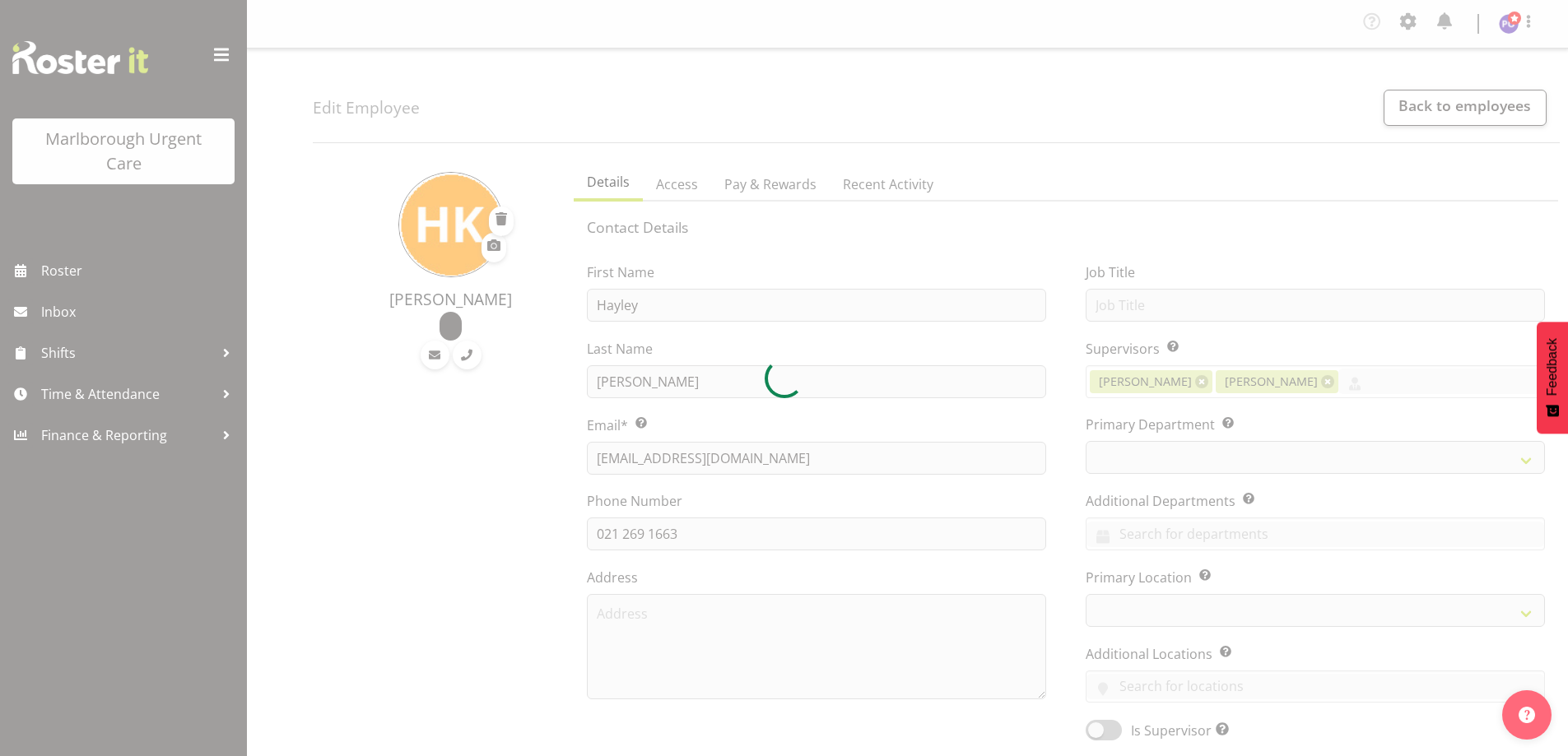
select select "TimelineWeek"
select select "925"
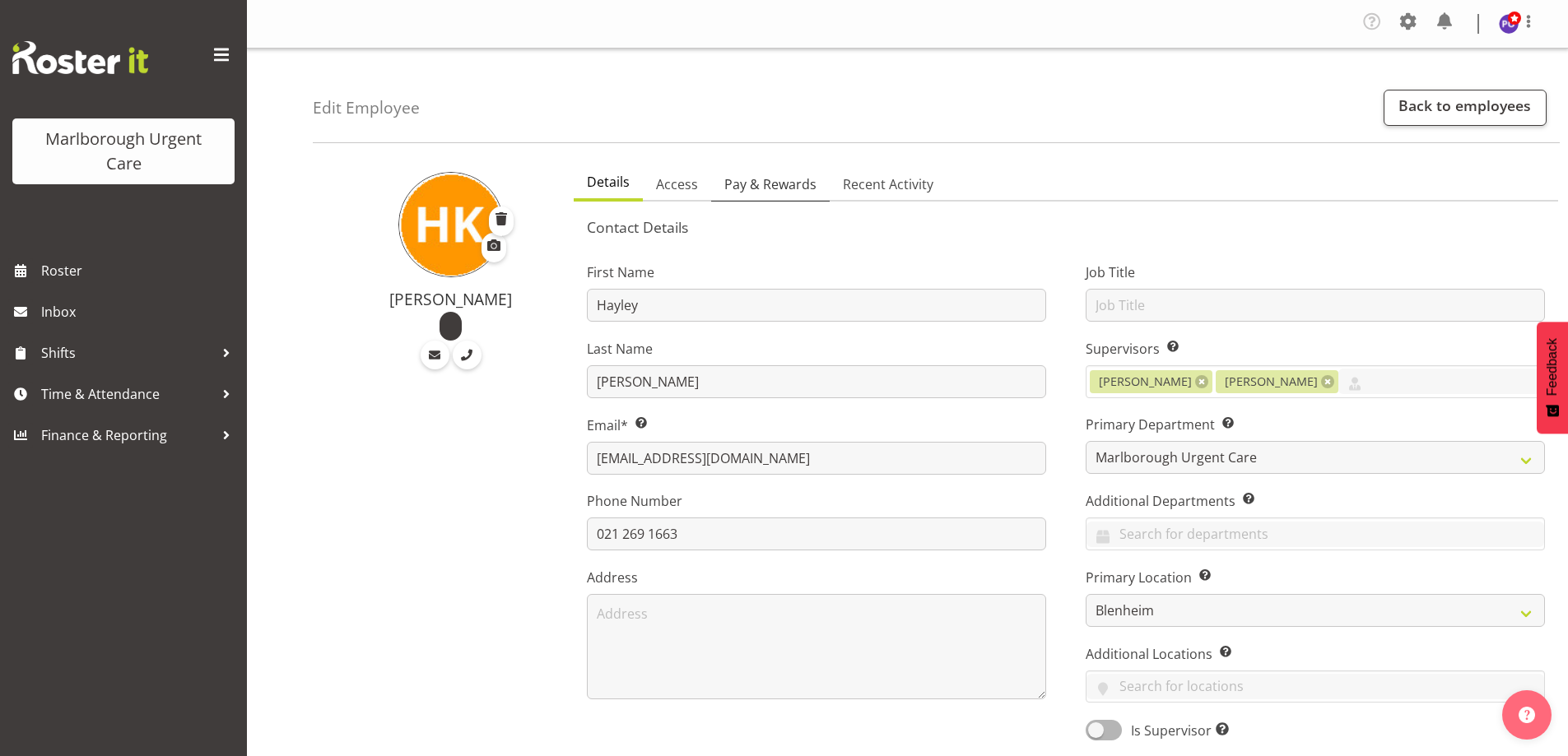
click at [779, 181] on span "Pay & Rewards" at bounding box center [770, 184] width 92 height 20
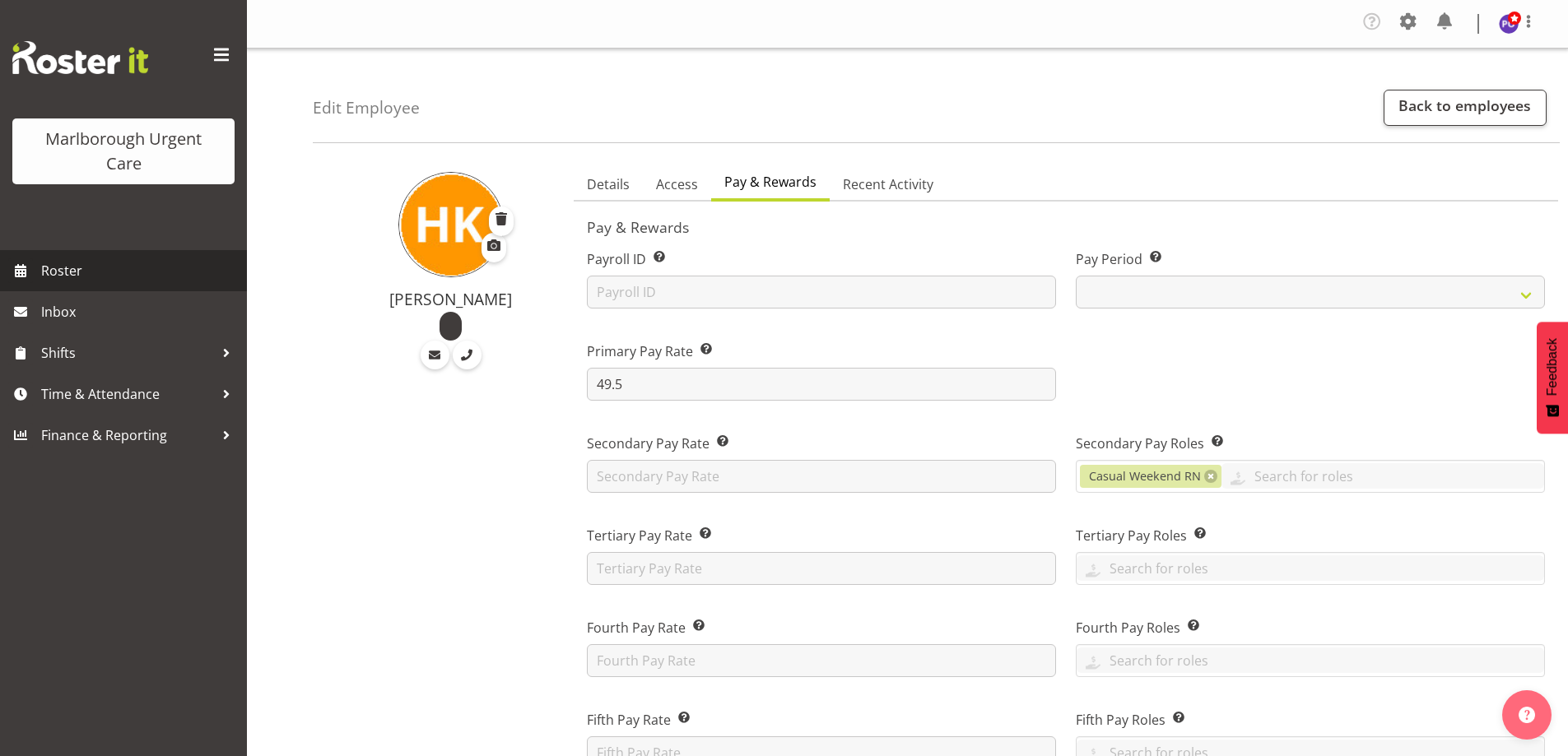
click at [63, 266] on span "Roster" at bounding box center [140, 270] width 197 height 24
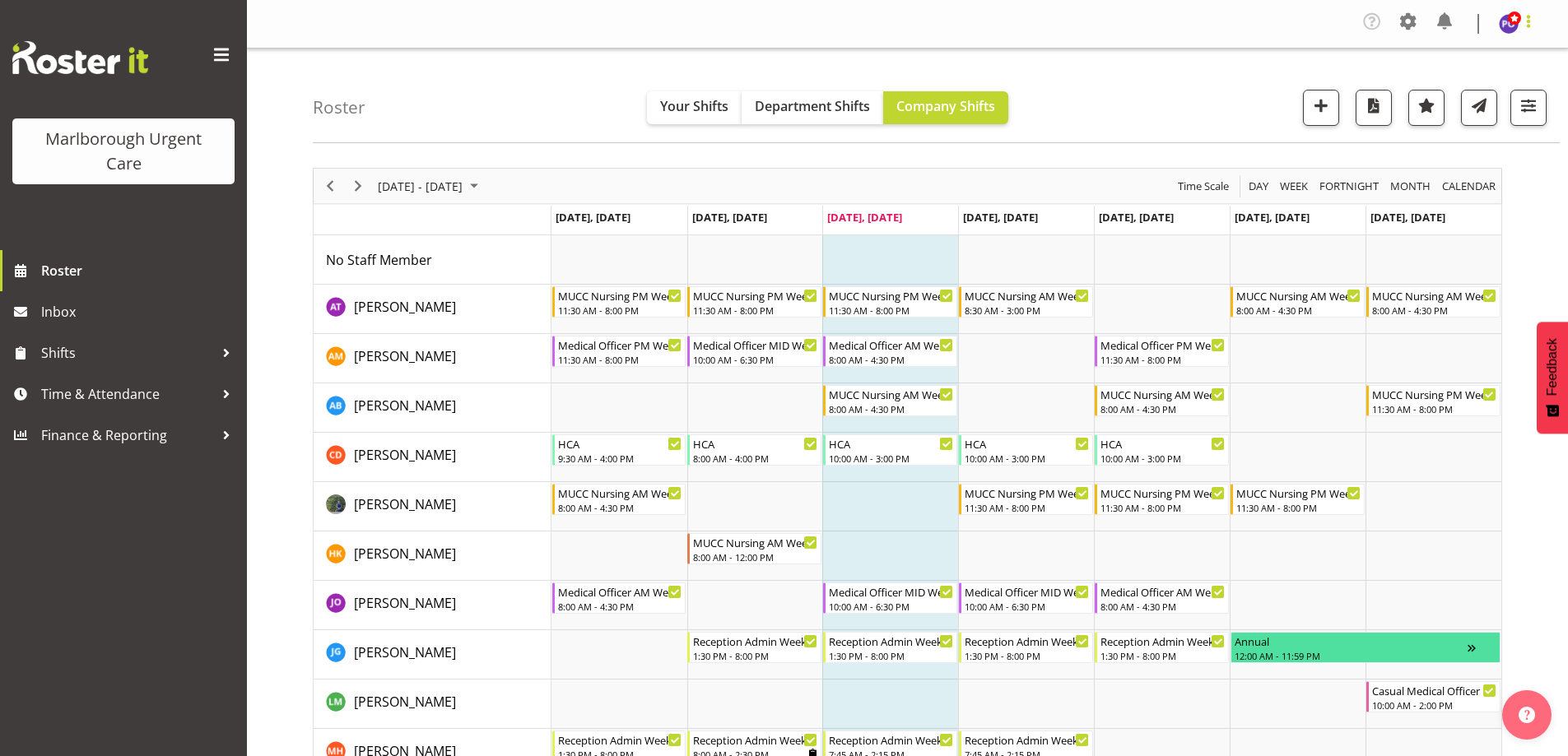
click at [1533, 22] on span at bounding box center [1528, 22] width 20 height 20
click at [1442, 86] on link "Log Out" at bounding box center [1460, 90] width 158 height 30
